Goal: Find contact information: Find contact information

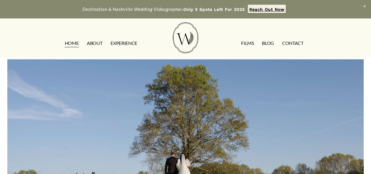
click at [290, 44] on link "CONTACT" at bounding box center [292, 42] width 21 height 9
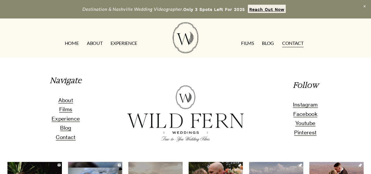
scroll to position [528, 0]
click at [310, 115] on span "Facebook" at bounding box center [305, 114] width 24 height 6
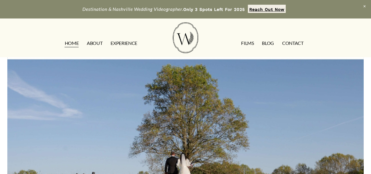
click at [293, 42] on link "CONTACT" at bounding box center [292, 42] width 21 height 9
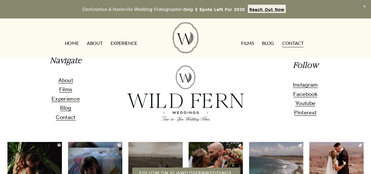
scroll to position [548, 0]
click at [307, 97] on span "Facebook" at bounding box center [305, 94] width 24 height 6
